Goal: Information Seeking & Learning: Learn about a topic

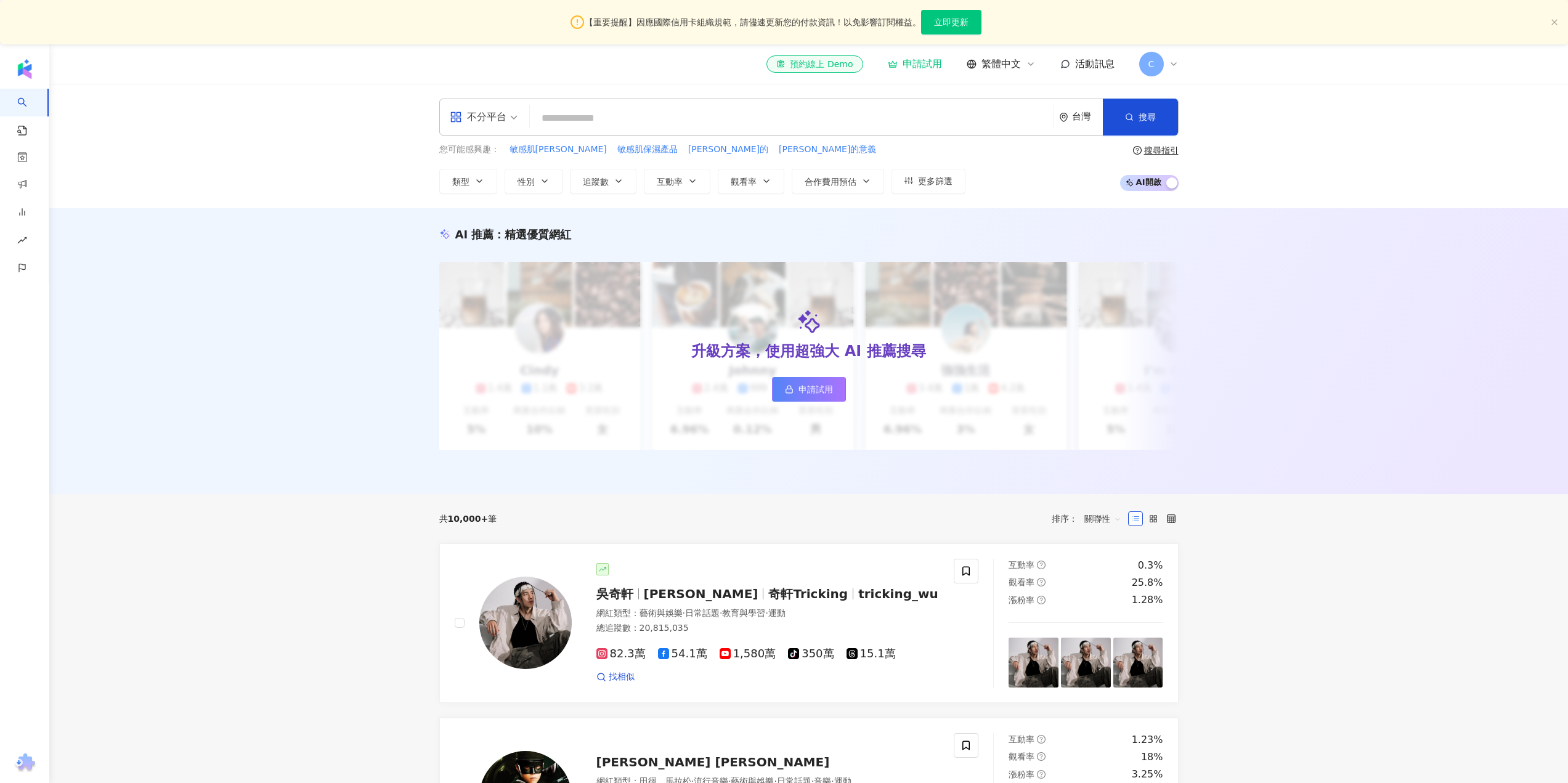
click at [684, 115] on input "search" at bounding box center [792, 118] width 514 height 23
click at [678, 107] on input "search" at bounding box center [792, 118] width 514 height 23
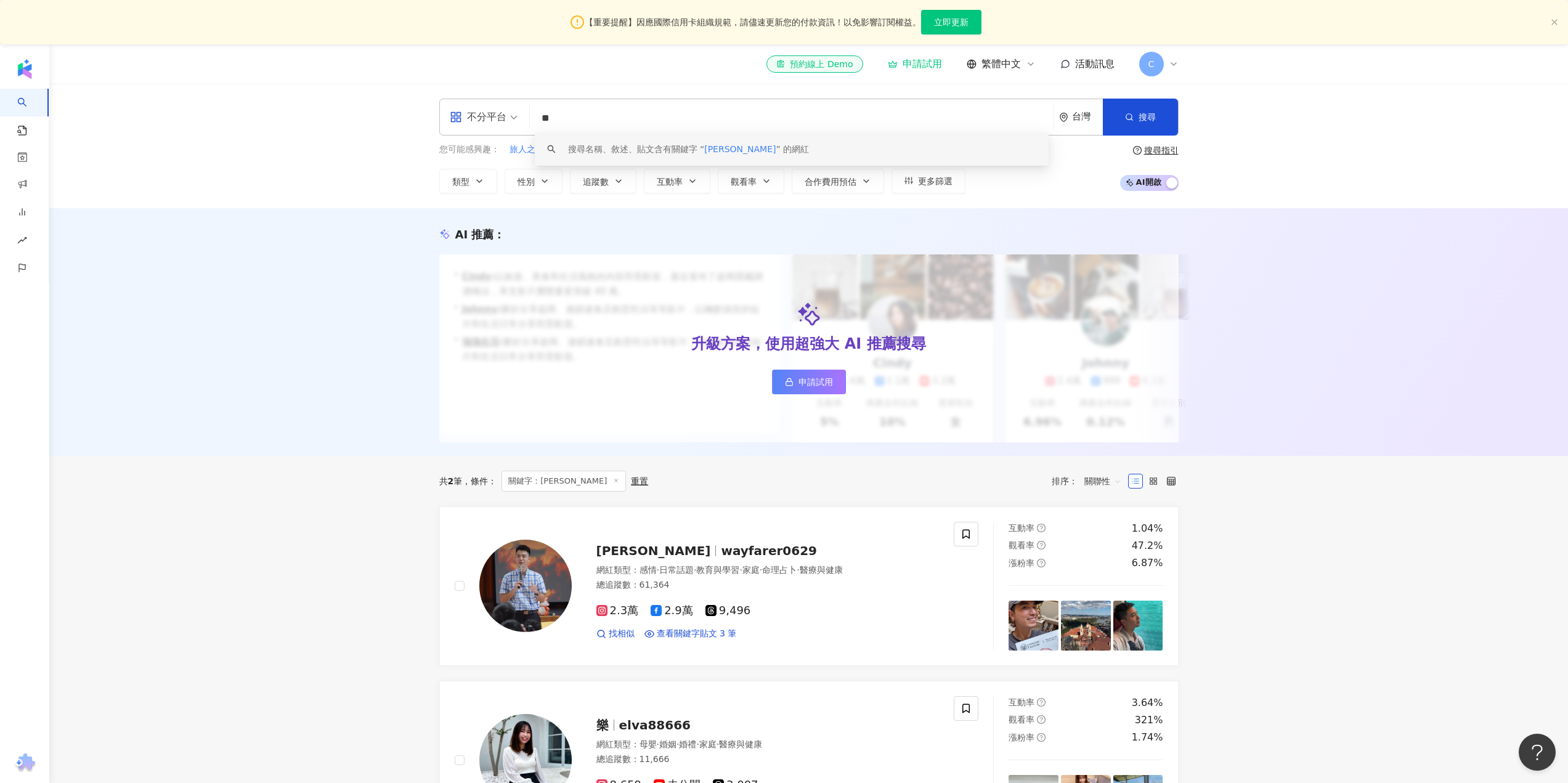
click at [596, 121] on input "**" at bounding box center [792, 118] width 514 height 23
type input "**"
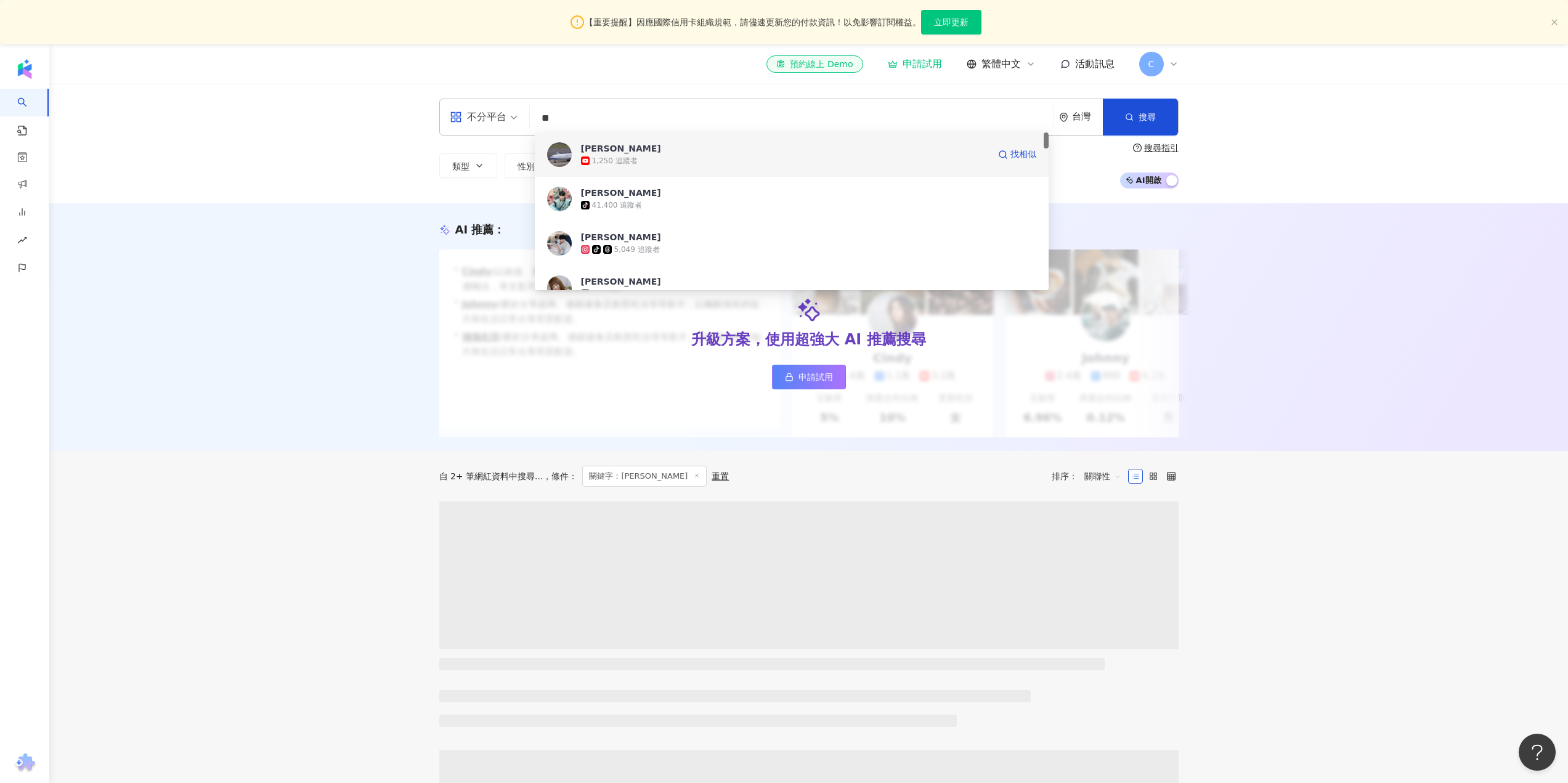
click at [639, 149] on span "[PERSON_NAME]" at bounding box center [785, 148] width 408 height 12
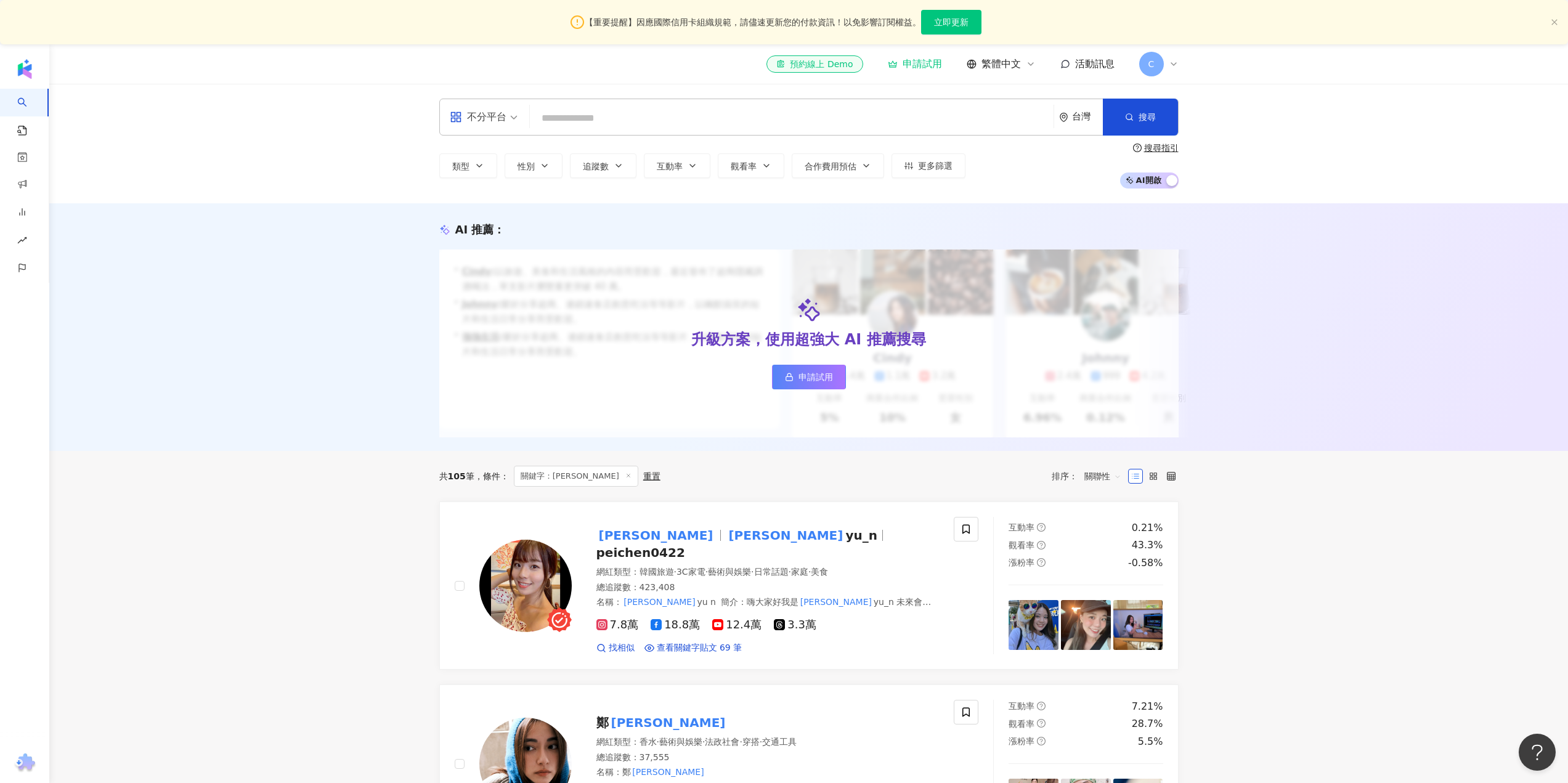
click at [660, 121] on input "search" at bounding box center [792, 118] width 514 height 23
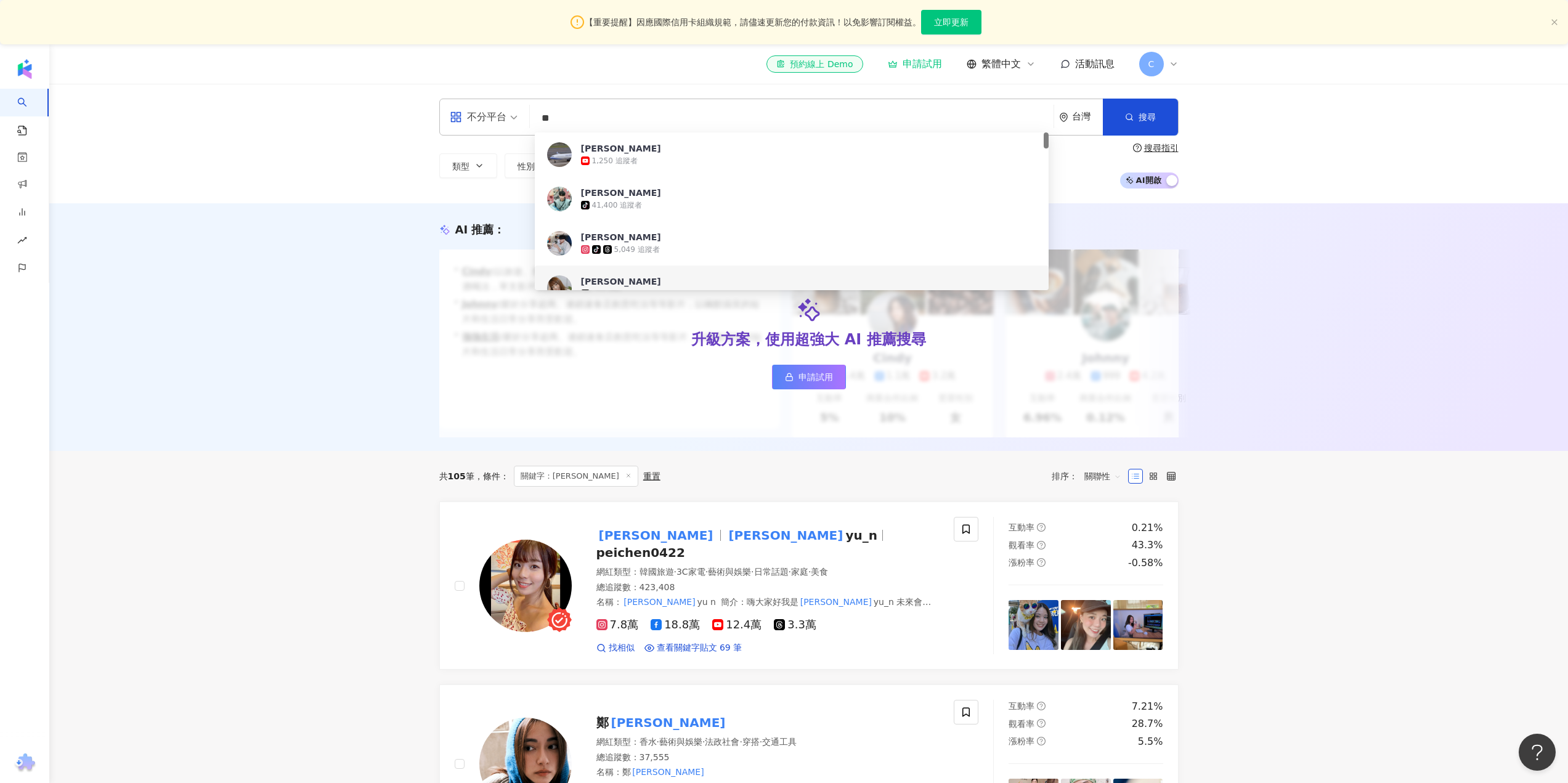
type input "**"
drag, startPoint x: 248, startPoint y: 501, endPoint x: 344, endPoint y: 545, distance: 105.6
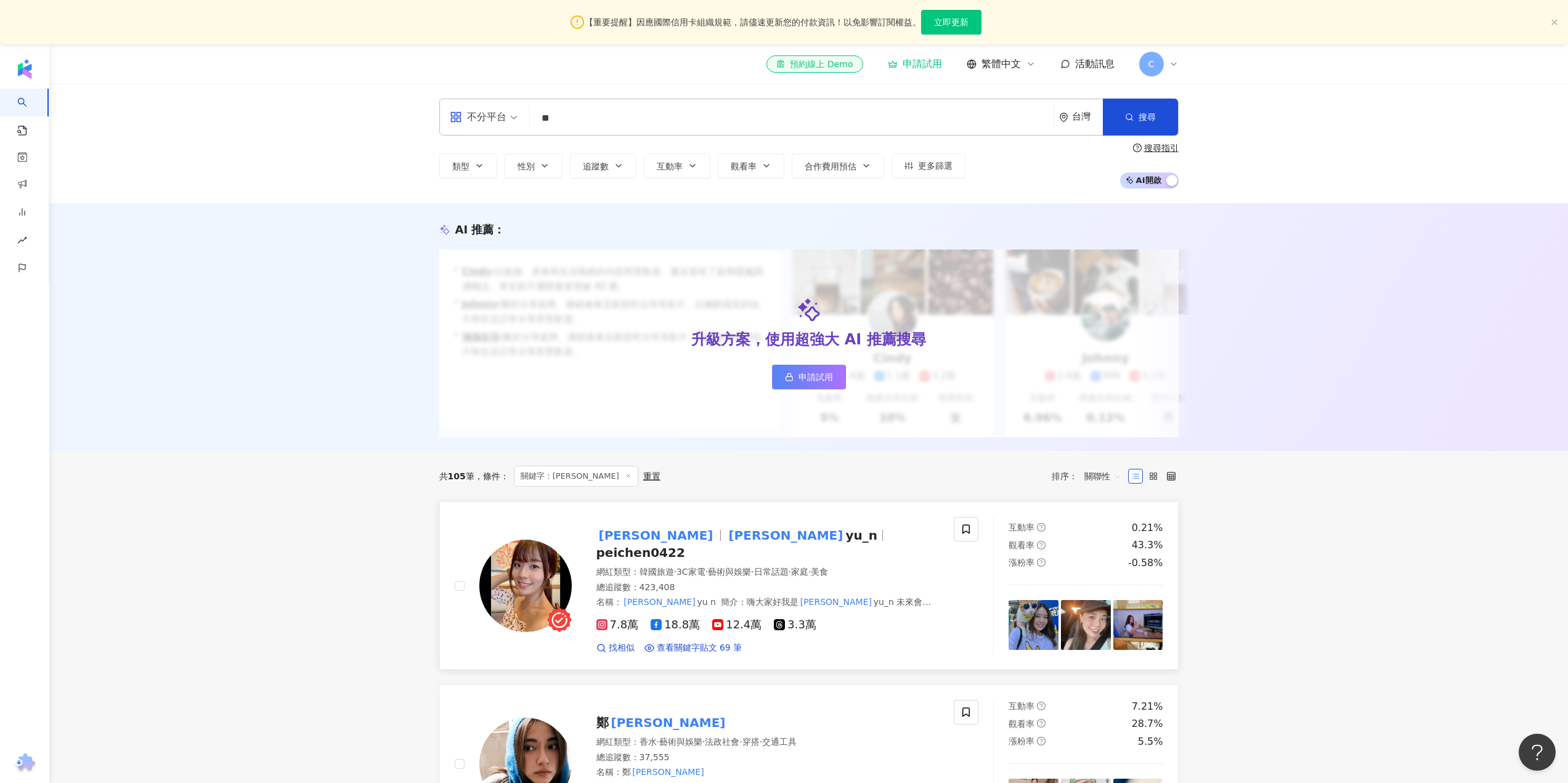
click at [549, 596] on img at bounding box center [525, 586] width 92 height 92
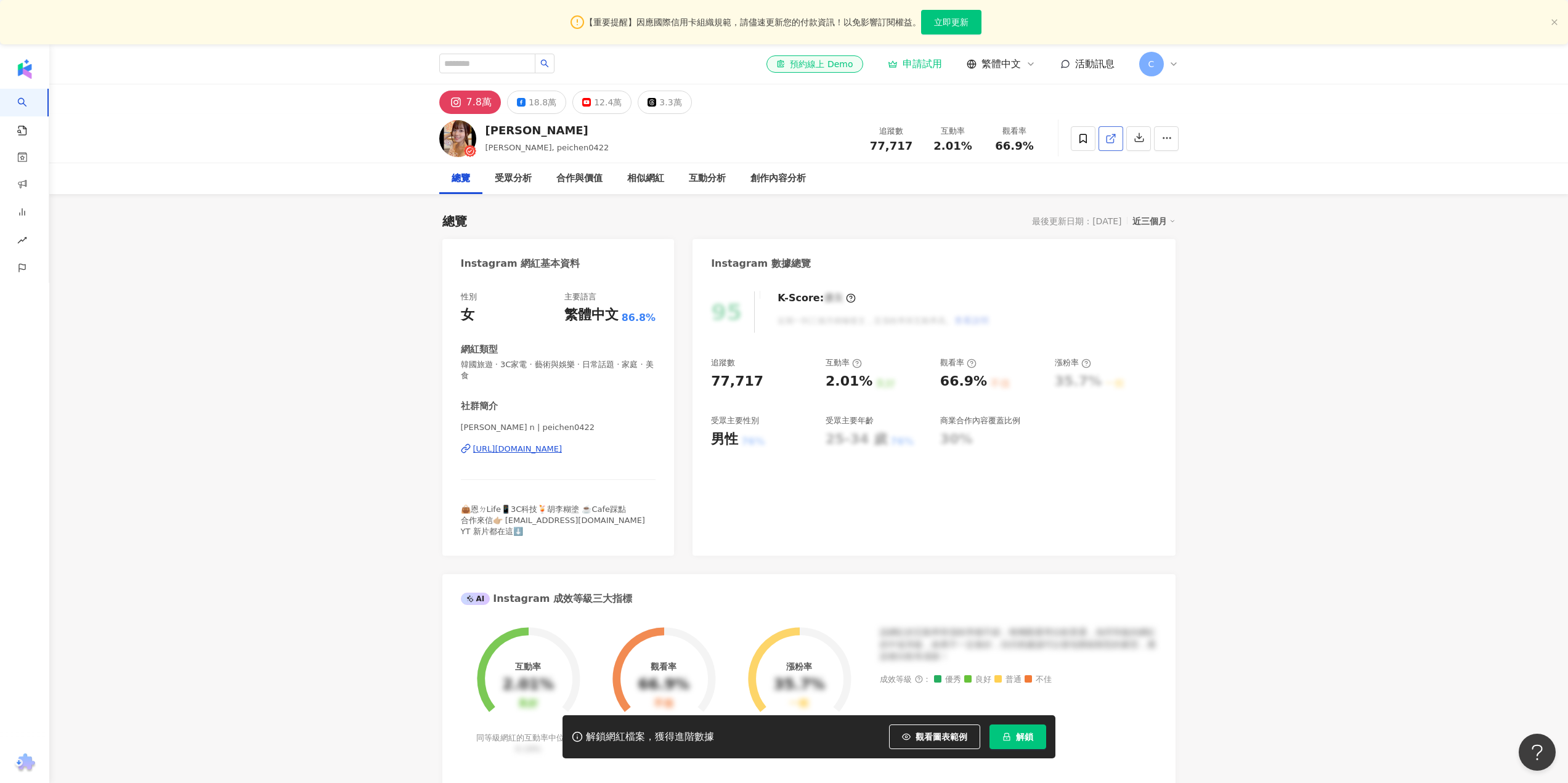
click at [1110, 139] on line at bounding box center [1111, 136] width 5 height 5
click at [523, 100] on icon at bounding box center [521, 102] width 9 height 9
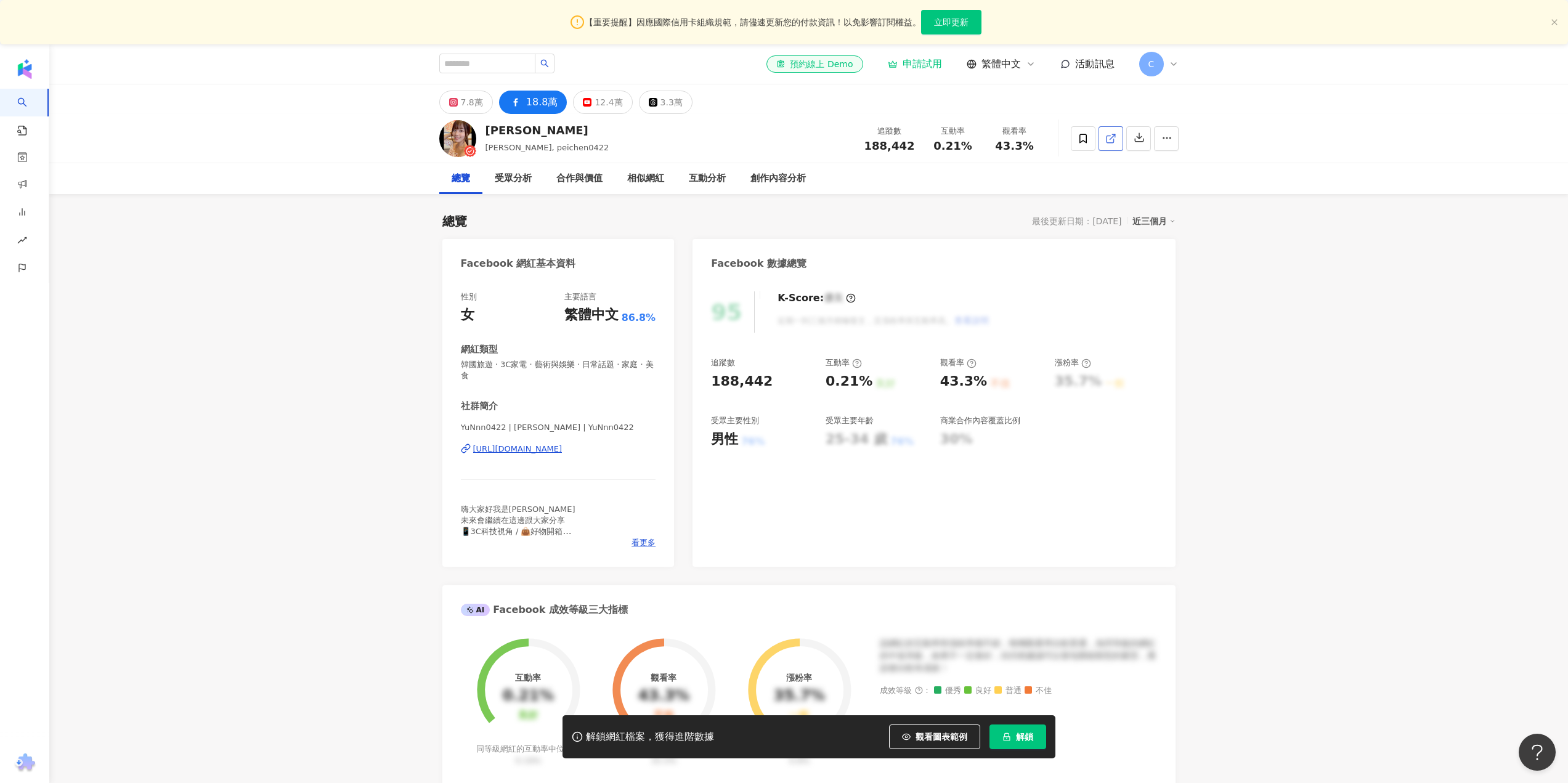
click at [1104, 140] on link at bounding box center [1111, 139] width 25 height 25
click at [589, 103] on button "12.4萬" at bounding box center [602, 102] width 59 height 23
click at [1112, 137] on line at bounding box center [1111, 136] width 5 height 5
click at [464, 103] on div "7.8萬" at bounding box center [472, 102] width 22 height 17
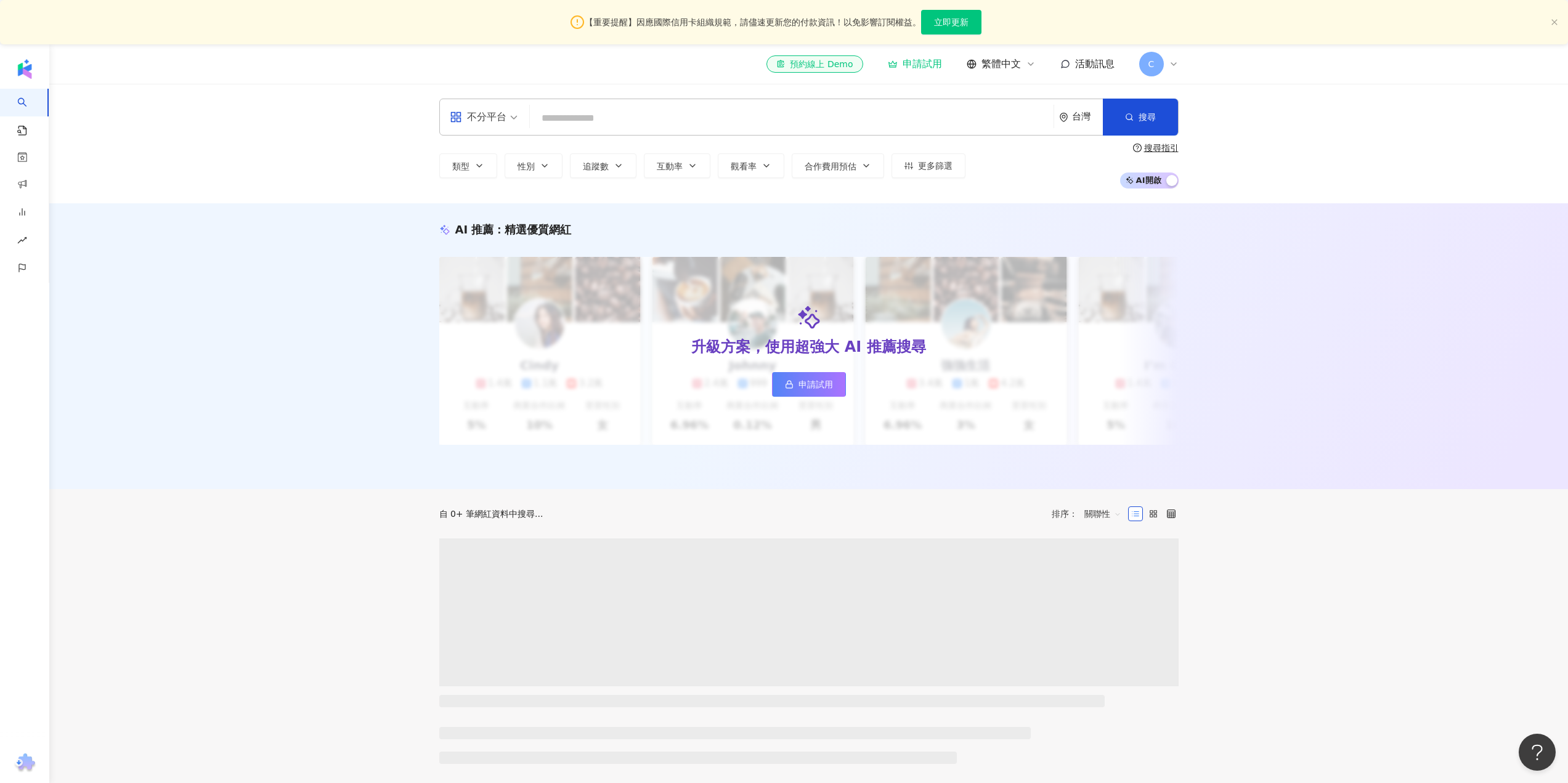
click at [633, 115] on input "search" at bounding box center [792, 118] width 514 height 23
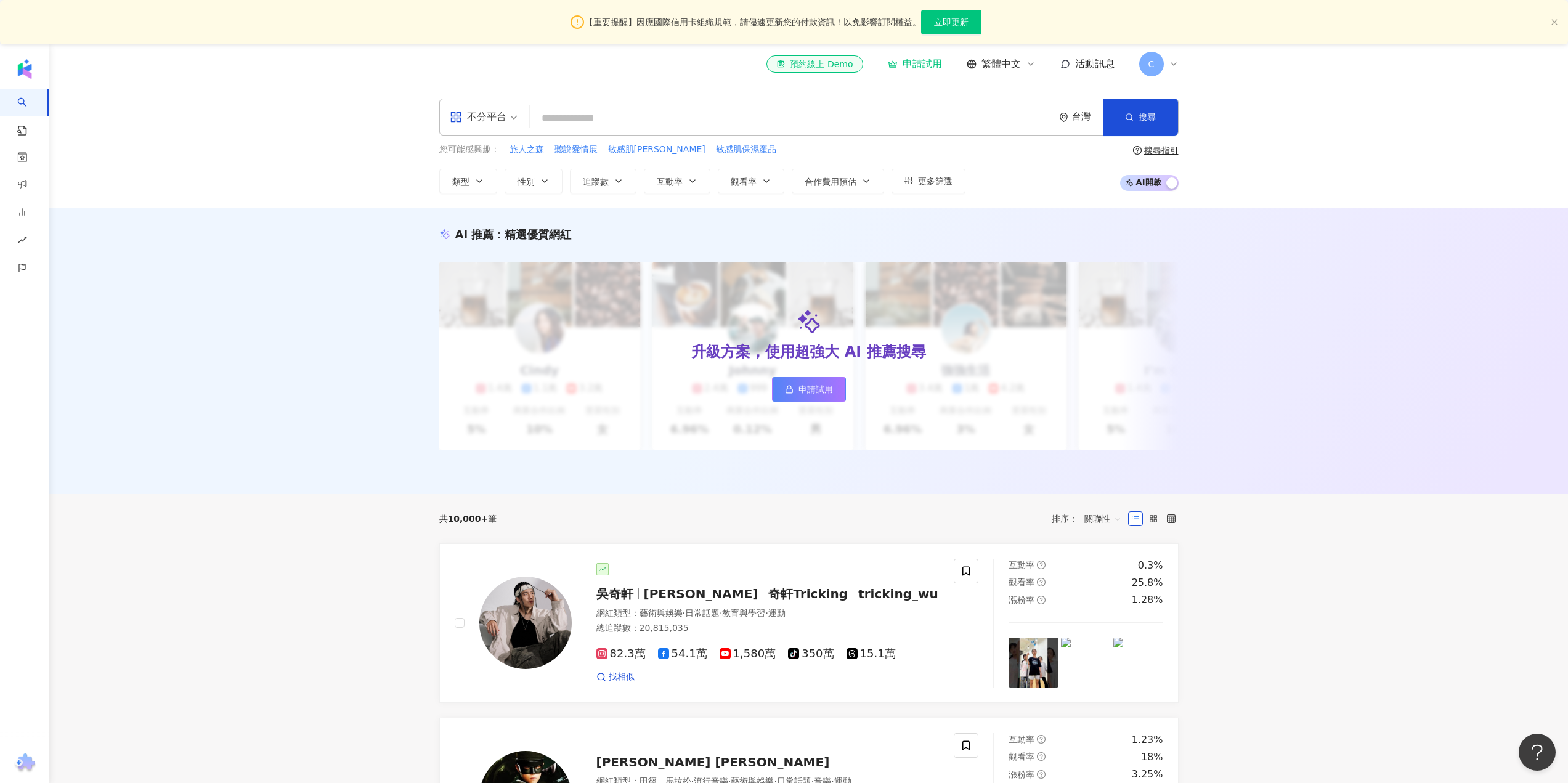
click at [635, 119] on input "search" at bounding box center [792, 118] width 514 height 23
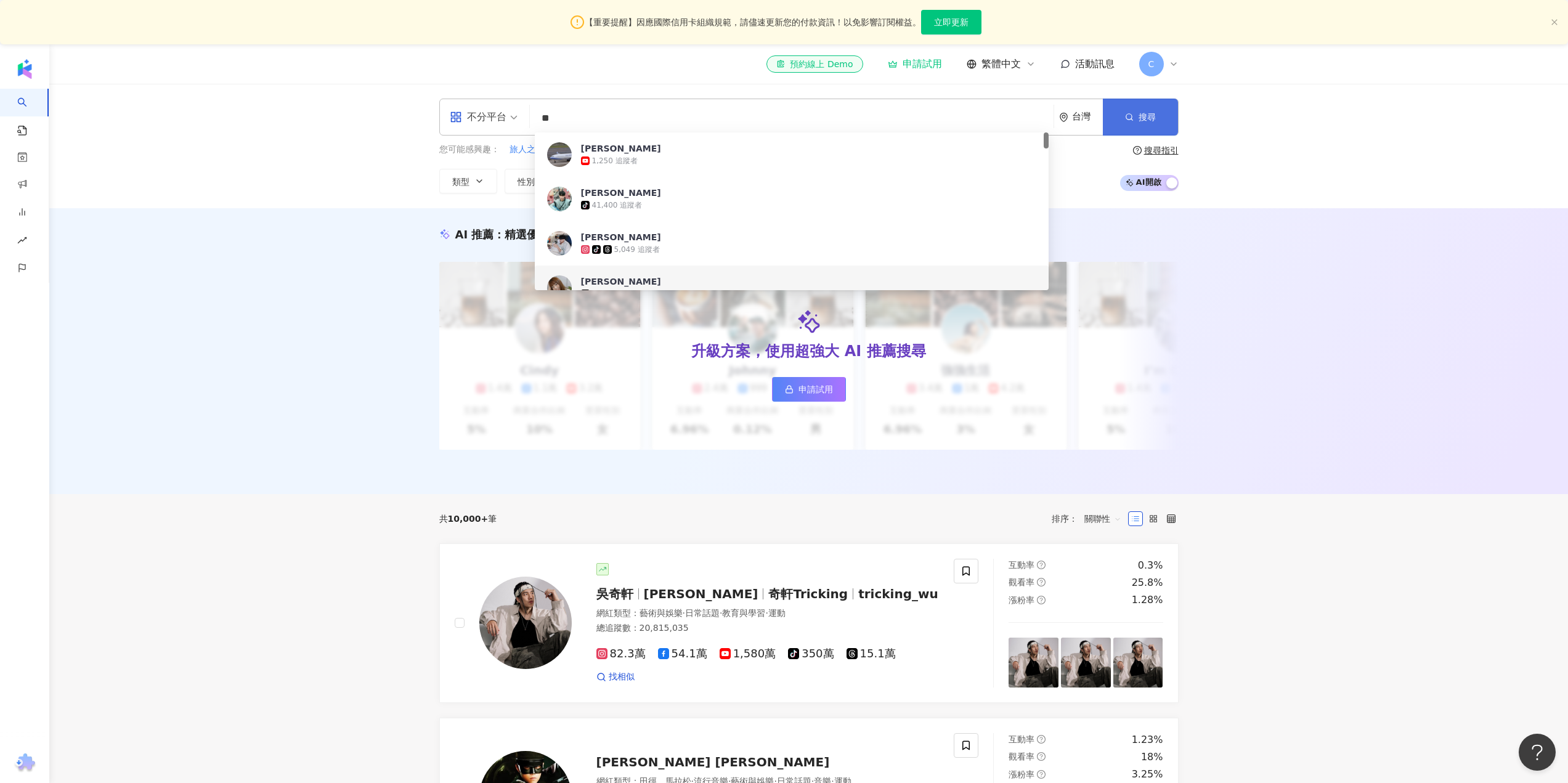
type input "**"
click at [1127, 104] on button "搜尋" at bounding box center [1140, 117] width 75 height 37
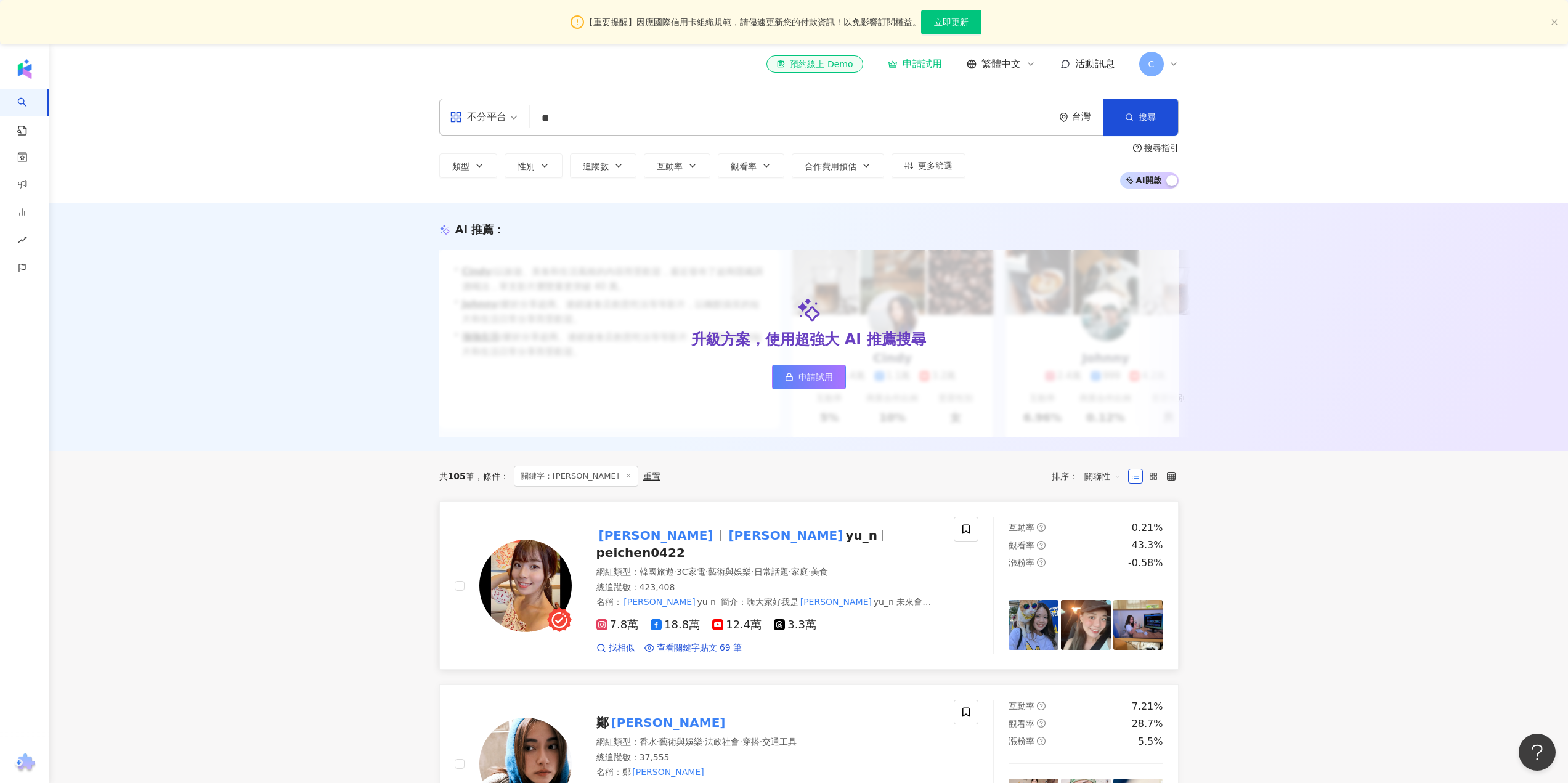
click at [538, 584] on img at bounding box center [525, 586] width 92 height 92
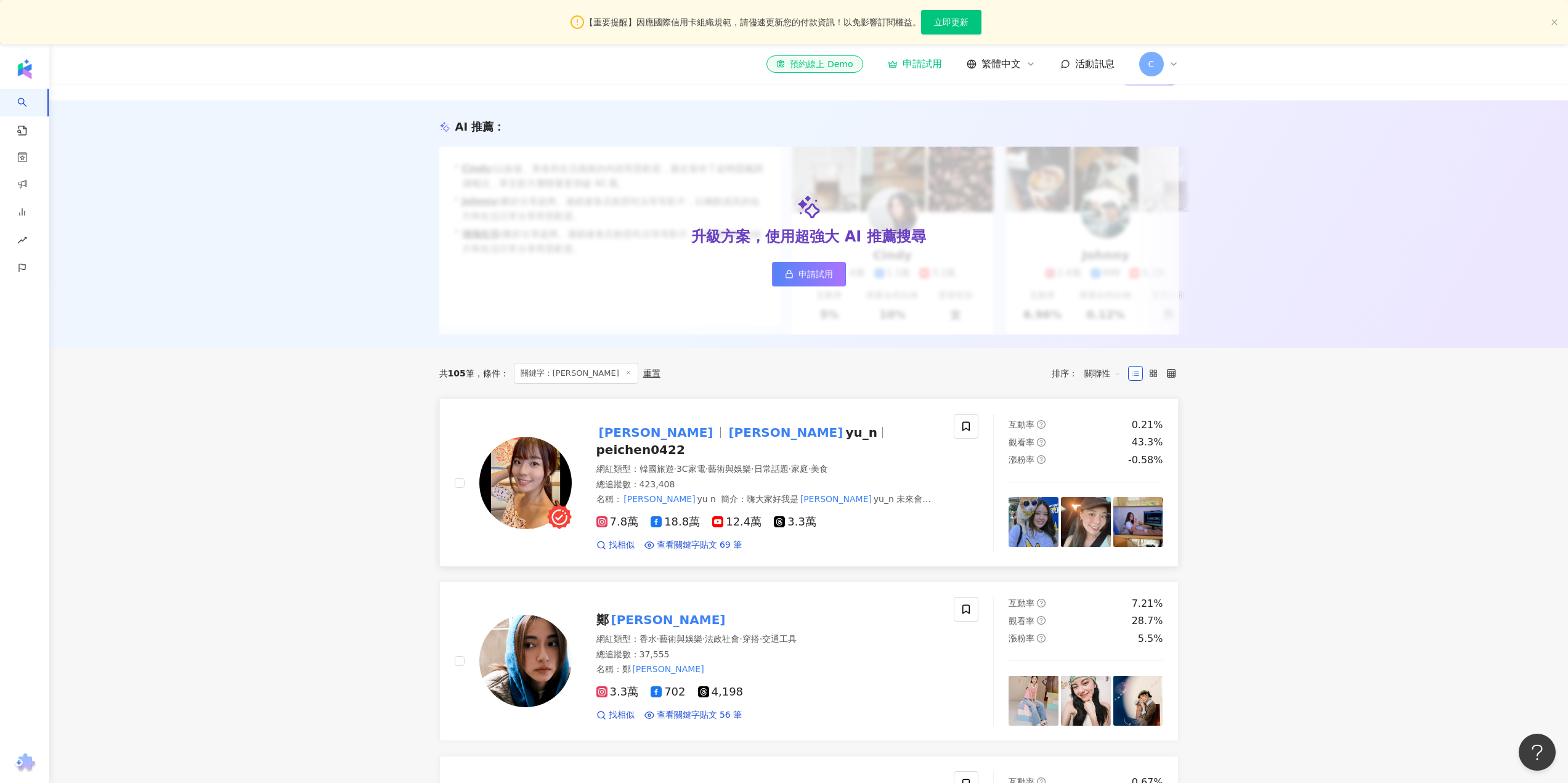
click at [604, 441] on mark "[PERSON_NAME]" at bounding box center [656, 432] width 120 height 20
click at [1294, 308] on div "AI 推薦 ： 升級方案，使用超強大 AI 推薦搜尋 申請試用 • Cindy : 以旅遊、美食和生活風格的內容而受歡迎，最近發布了超商隱藏調酒喝法，單支影片…" at bounding box center [809, 224] width 1518 height 247
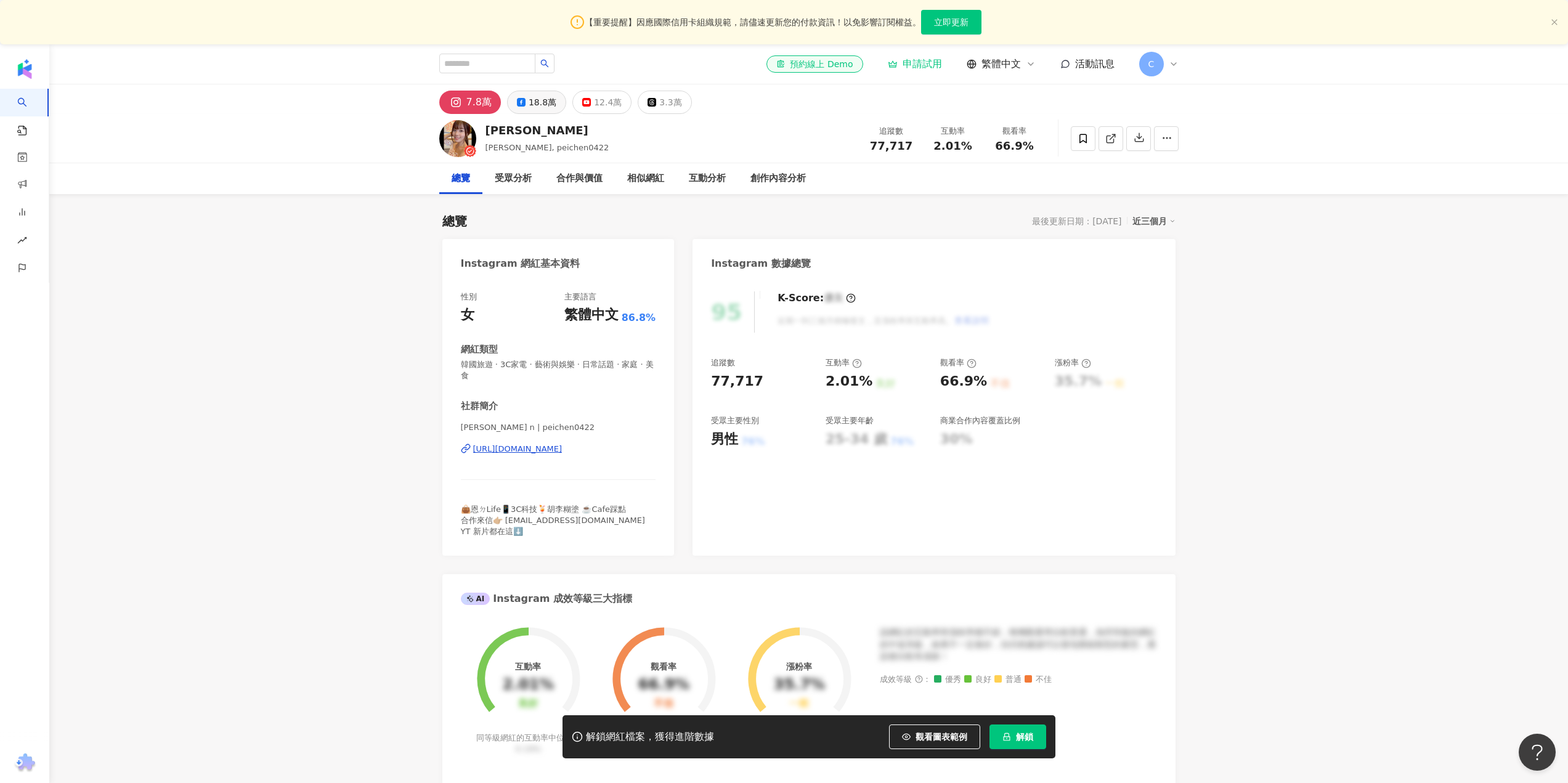
click at [535, 103] on div "18.8萬" at bounding box center [543, 102] width 28 height 17
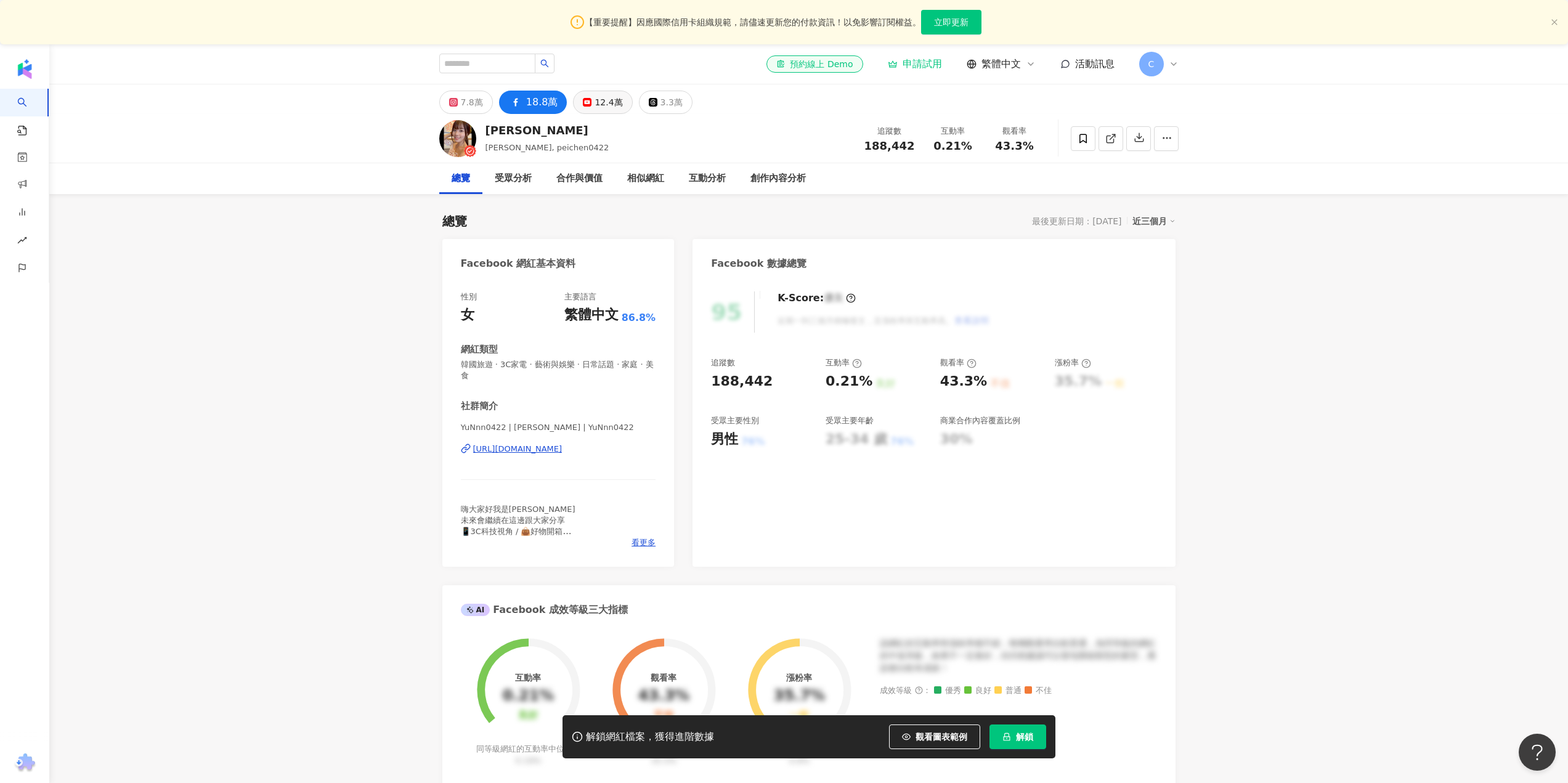
click at [600, 101] on div "12.4萬" at bounding box center [608, 102] width 28 height 17
click at [594, 106] on div "12.4萬" at bounding box center [608, 102] width 28 height 17
click at [660, 100] on div "3.3萬" at bounding box center [671, 102] width 22 height 17
click at [649, 104] on icon at bounding box center [653, 102] width 9 height 9
